Goal: Find contact information: Find contact information

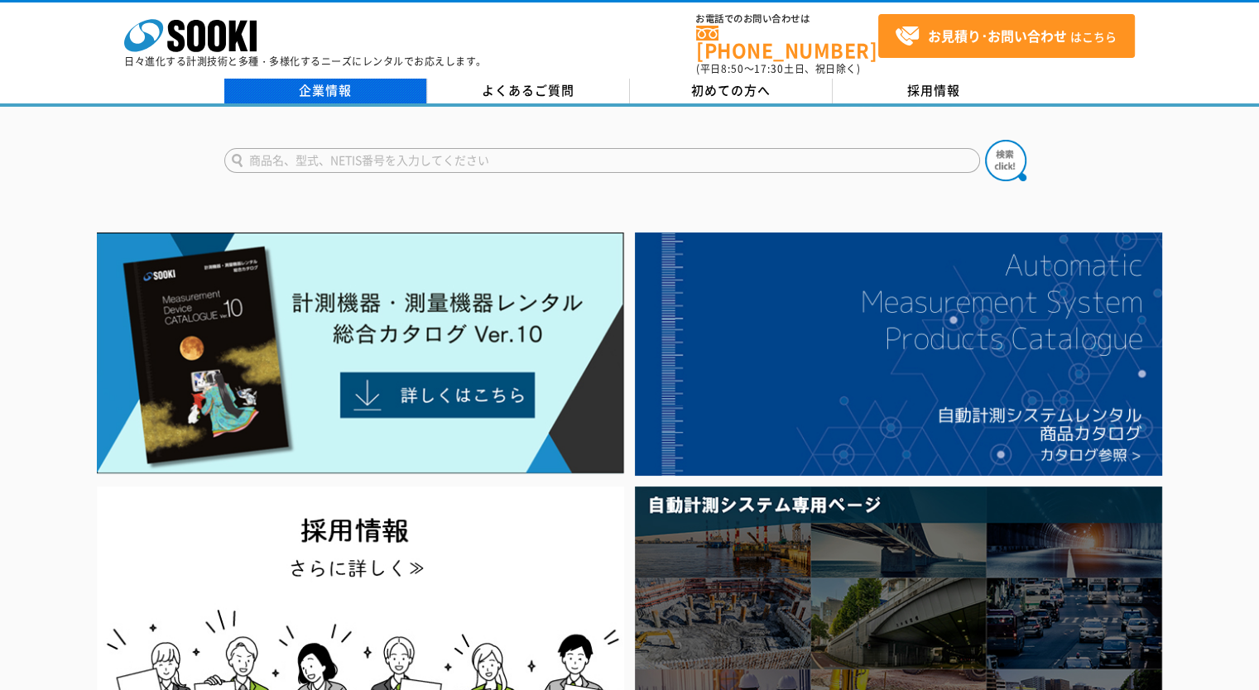
click at [335, 83] on link "企業情報" at bounding box center [325, 91] width 203 height 25
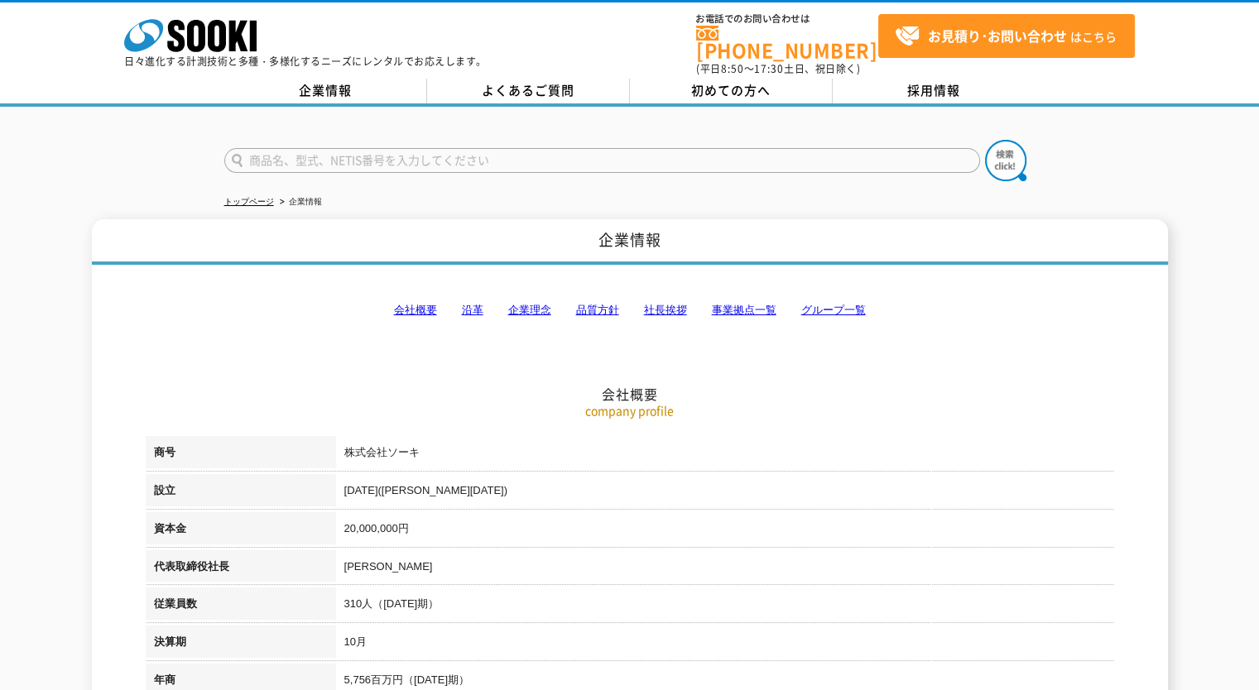
click at [751, 304] on link "事業拠点一覧" at bounding box center [744, 310] width 65 height 12
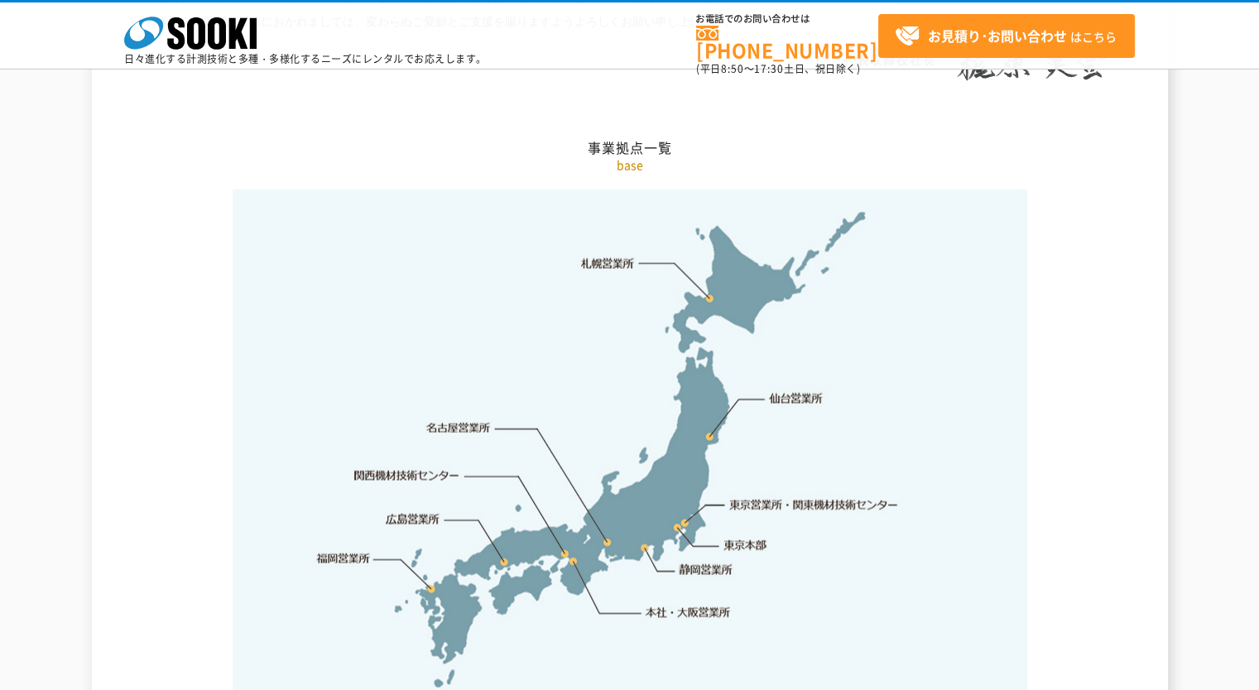
scroll to position [3321, 0]
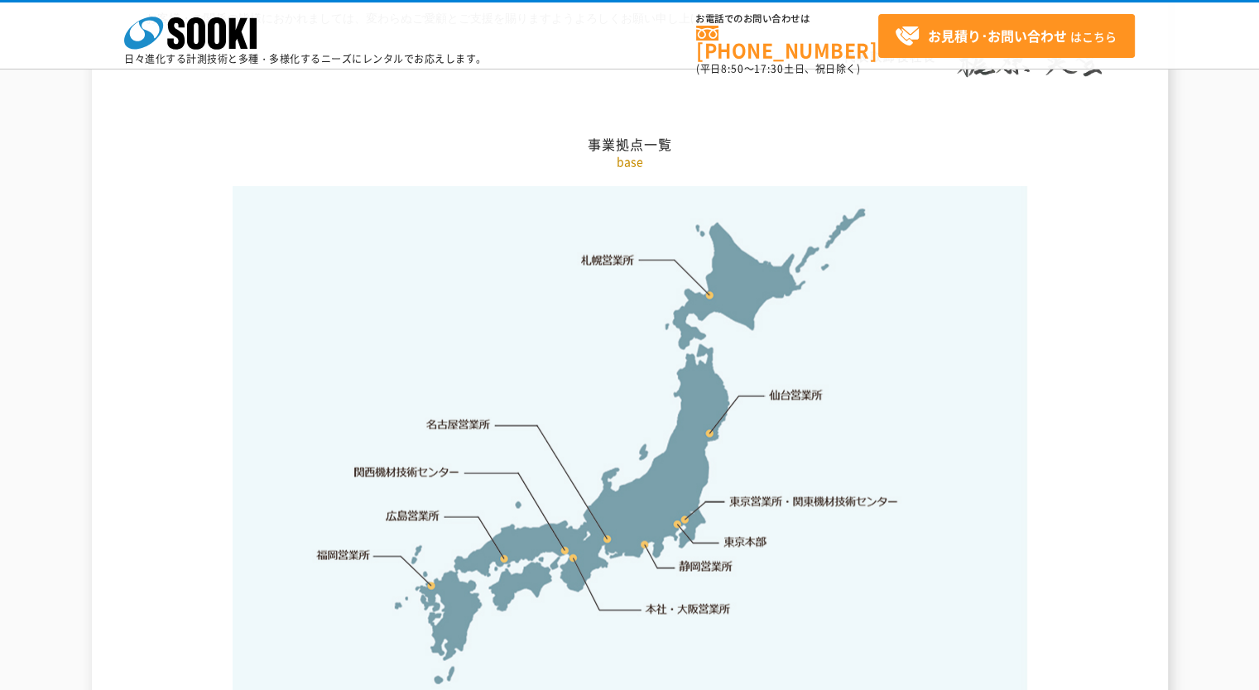
click at [705, 559] on link "静岡営業所" at bounding box center [706, 567] width 54 height 17
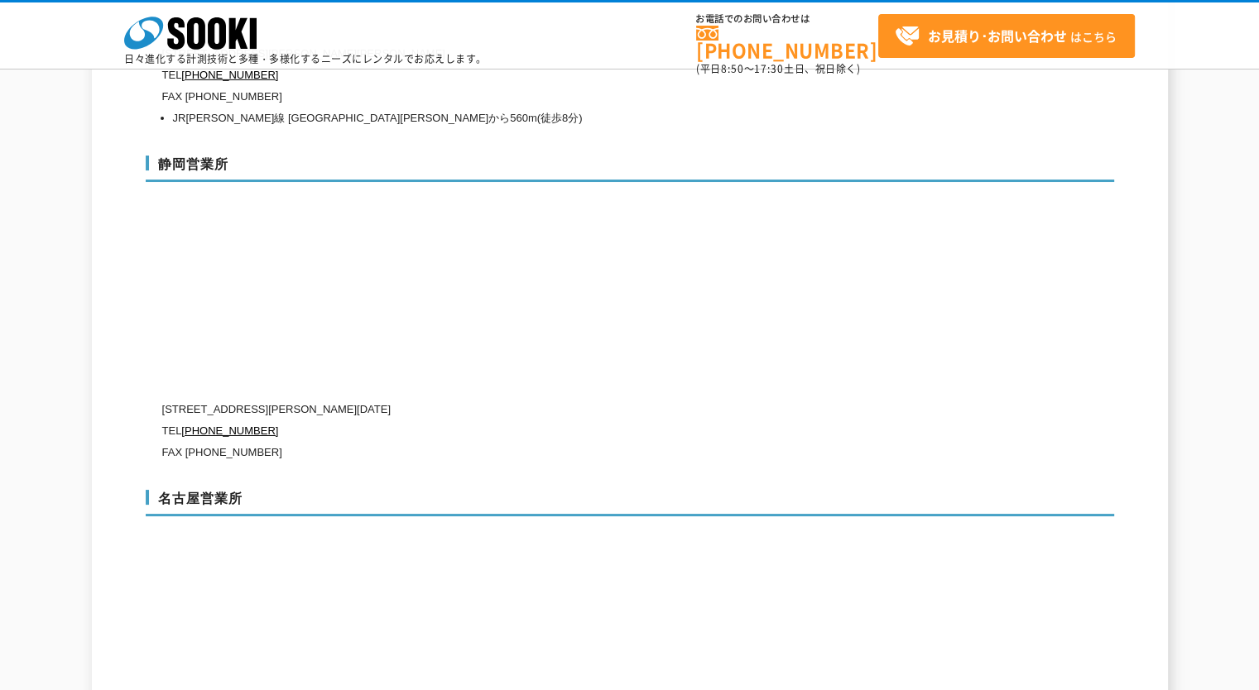
scroll to position [5542, 0]
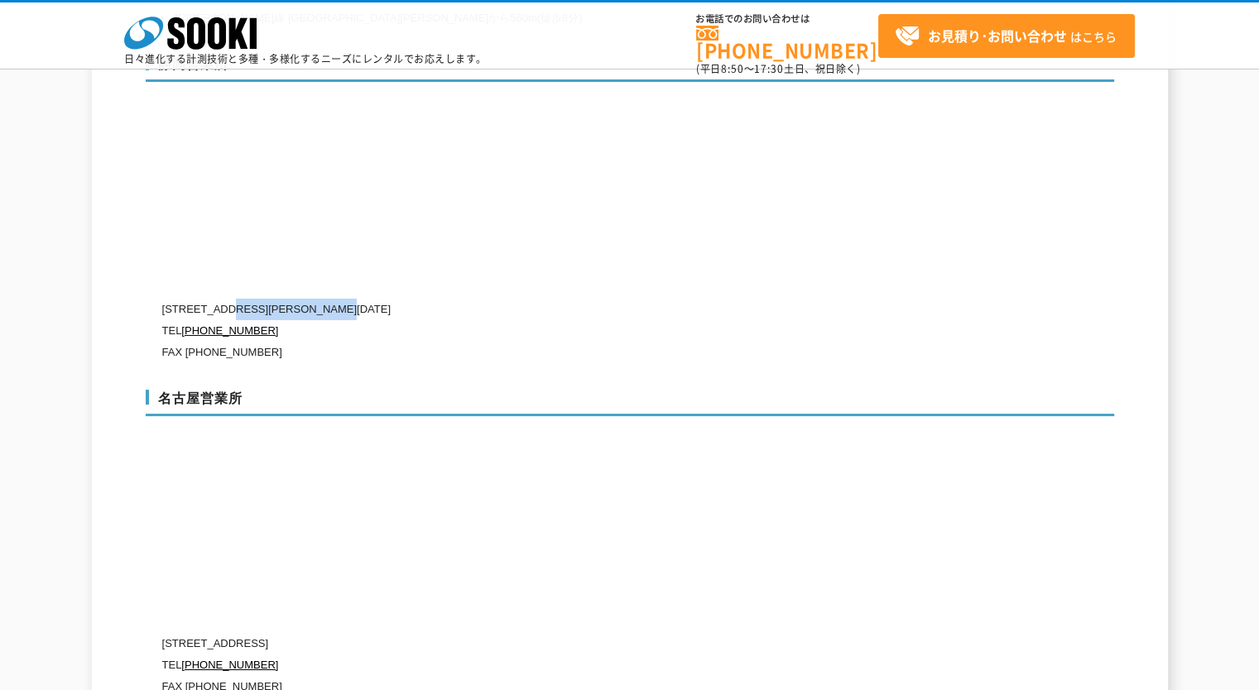
drag, startPoint x: 229, startPoint y: 268, endPoint x: 406, endPoint y: 270, distance: 177.1
click at [406, 299] on p "[STREET_ADDRESS][PERSON_NAME][DATE]" at bounding box center [559, 310] width 794 height 22
copy p "[STREET_ADDRESS][PERSON_NAME][DATE]"
click at [528, 520] on div "名古屋営業所 [STREET_ADDRESS][PERSON_NAME] TEL [PHONE_NUMBER] FAX [PHONE_NUMBER] 名鉄名古…" at bounding box center [630, 551] width 968 height 356
drag, startPoint x: 162, startPoint y: 269, endPoint x: 223, endPoint y: 270, distance: 60.4
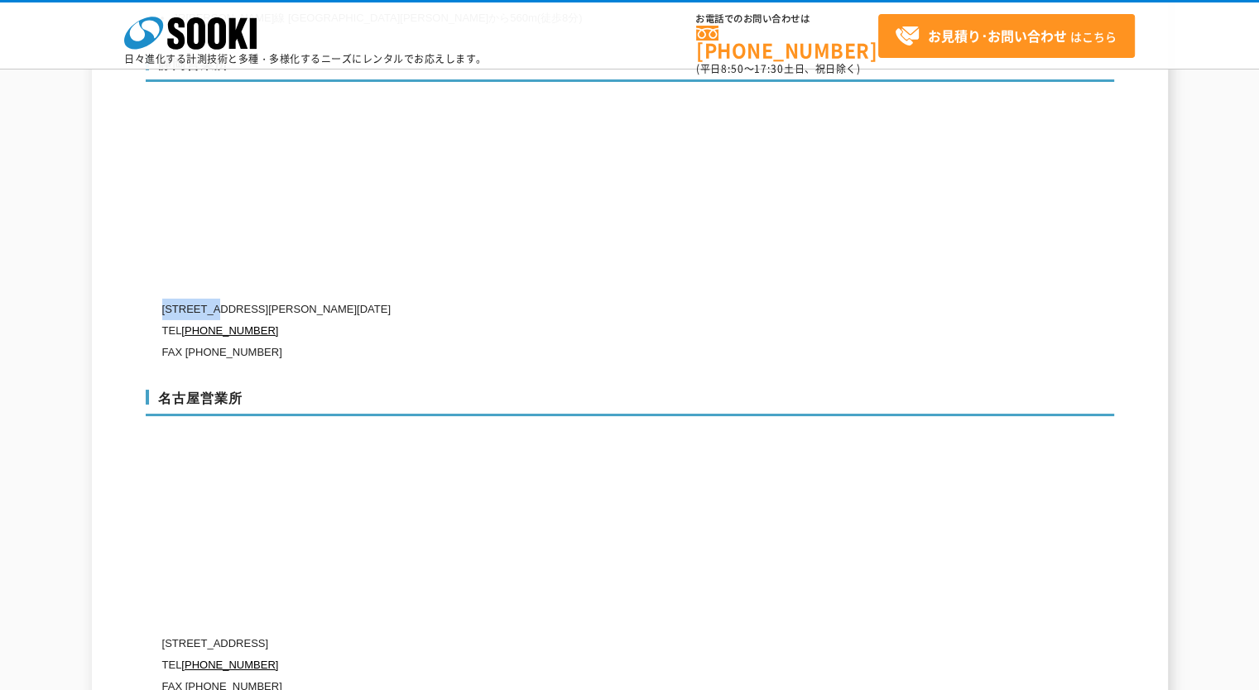
click at [223, 299] on p "[STREET_ADDRESS][PERSON_NAME][DATE]" at bounding box center [559, 310] width 794 height 22
copy p "〒422-8034"
click at [806, 397] on div "名古屋営業所 [STREET_ADDRESS][PERSON_NAME] TEL [PHONE_NUMBER] FAX [PHONE_NUMBER] 名鉄名古…" at bounding box center [630, 551] width 968 height 356
